Goal: Information Seeking & Learning: Learn about a topic

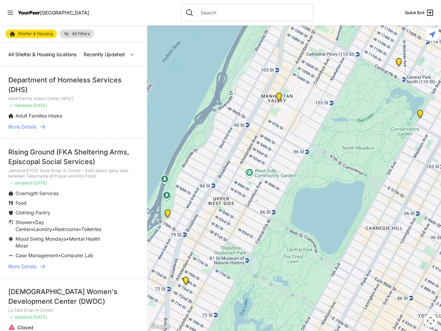
click at [10, 13] on icon at bounding box center [11, 13] width 6 height 4
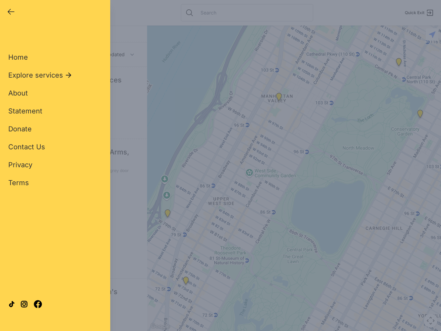
click at [294, 178] on div "Close panel YourPeer NYC Quick Exit Single Adult Families Soup Kitchen Food Pan…" at bounding box center [220, 165] width 441 height 331
click at [168, 215] on div "Close panel YourPeer NYC Quick Exit Single Adult Families Soup Kitchen Food Pan…" at bounding box center [220, 165] width 441 height 331
click at [186, 282] on div "Close panel YourPeer NYC Quick Exit Single Adult Families Soup Kitchen Food Pan…" at bounding box center [220, 165] width 441 height 331
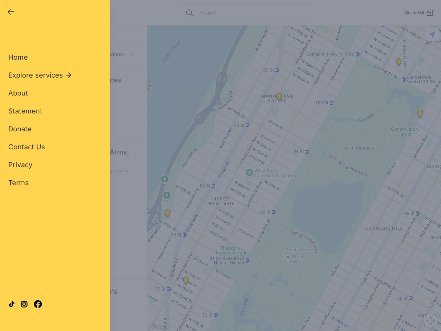
click at [279, 98] on div "Close panel YourPeer NYC Quick Exit Single Adult Families Soup Kitchen Food Pan…" at bounding box center [220, 165] width 441 height 331
click at [420, 115] on div "Close panel YourPeer NYC Quick Exit Single Adult Families Soup Kitchen Food Pan…" at bounding box center [220, 165] width 441 height 331
click at [399, 63] on div "Close panel YourPeer NYC Quick Exit Single Adult Families Soup Kitchen Food Pan…" at bounding box center [220, 165] width 441 height 331
click at [431, 321] on div "Close panel YourPeer NYC Quick Exit Single Adult Families Soup Kitchen Food Pan…" at bounding box center [220, 165] width 441 height 331
